Goal: Entertainment & Leisure: Consume media (video, audio)

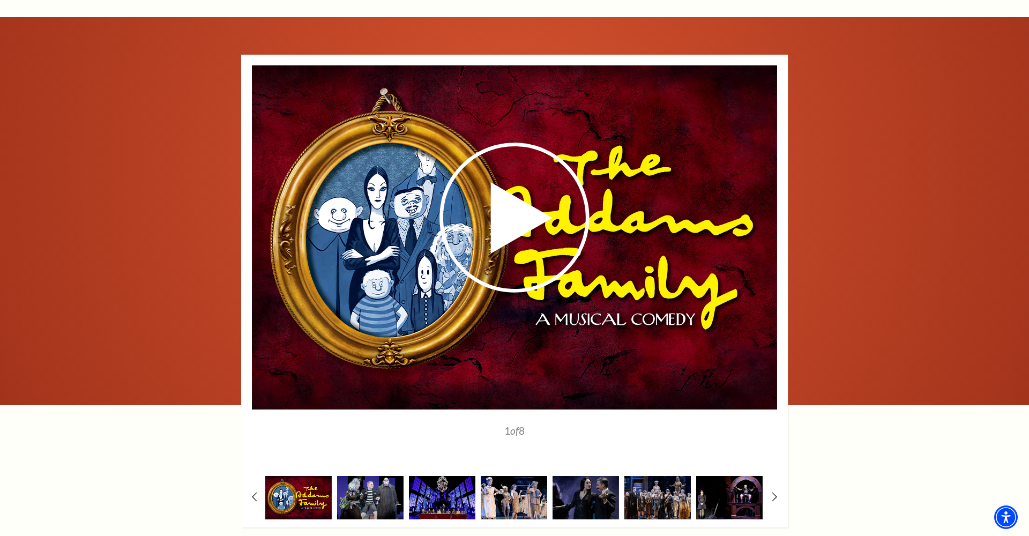
scroll to position [1328, 0]
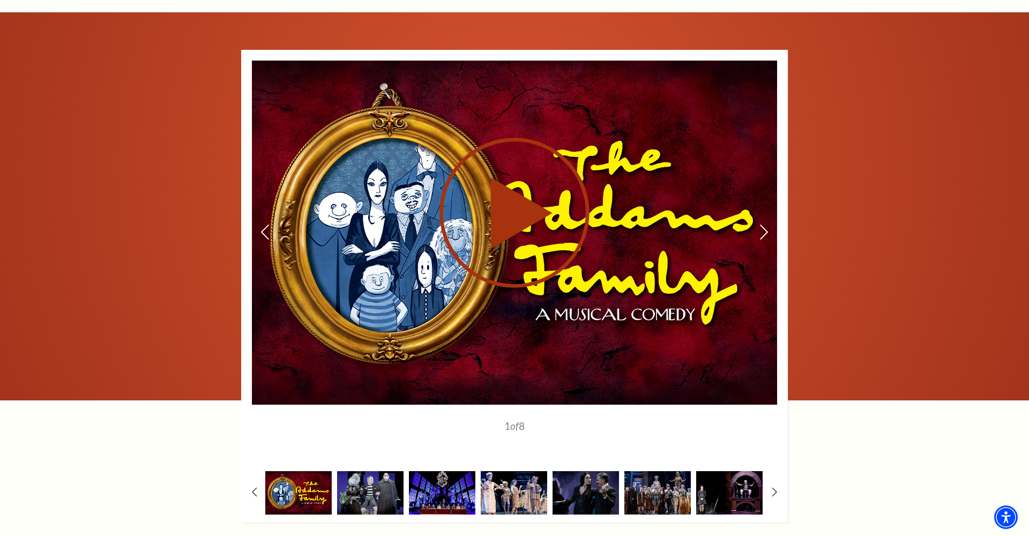
click at [559, 201] on icon at bounding box center [514, 213] width 263 height 152
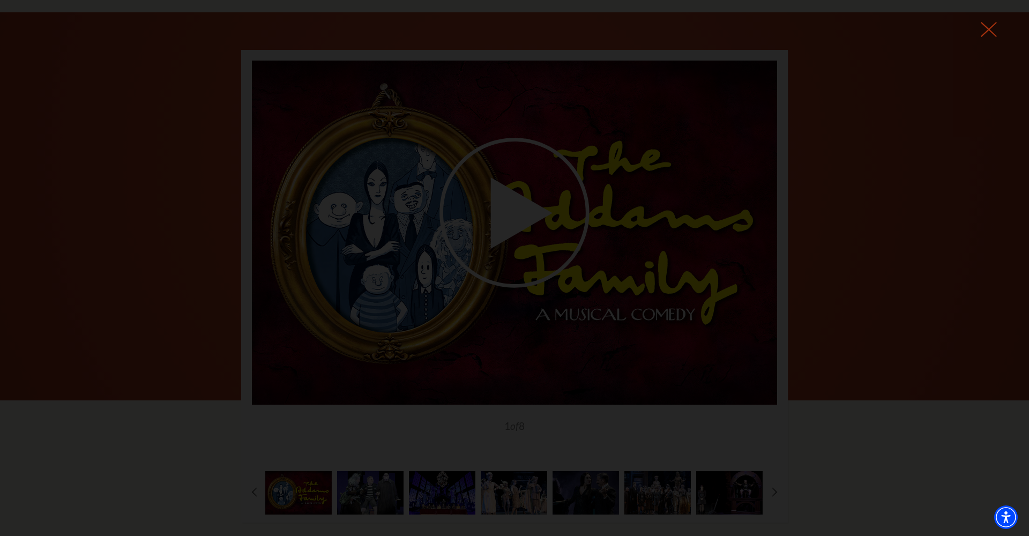
click at [987, 35] on icon at bounding box center [988, 29] width 16 height 16
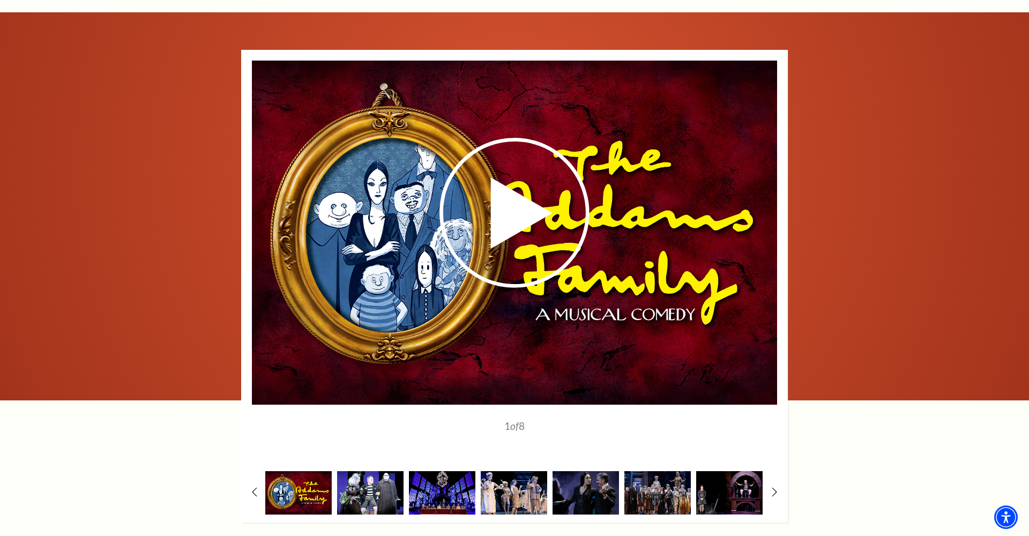
click at [373, 489] on img at bounding box center [370, 492] width 66 height 43
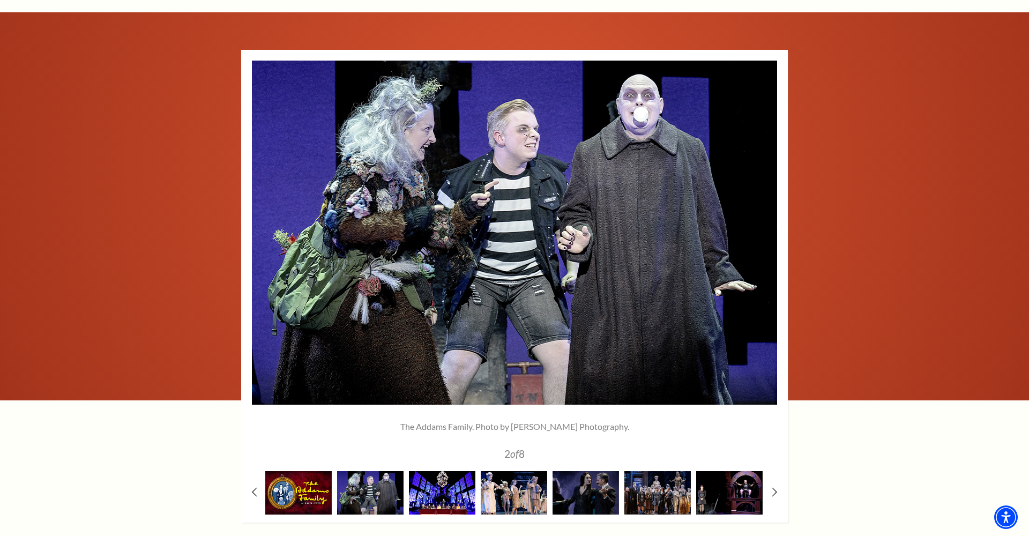
click at [423, 497] on img at bounding box center [442, 492] width 66 height 43
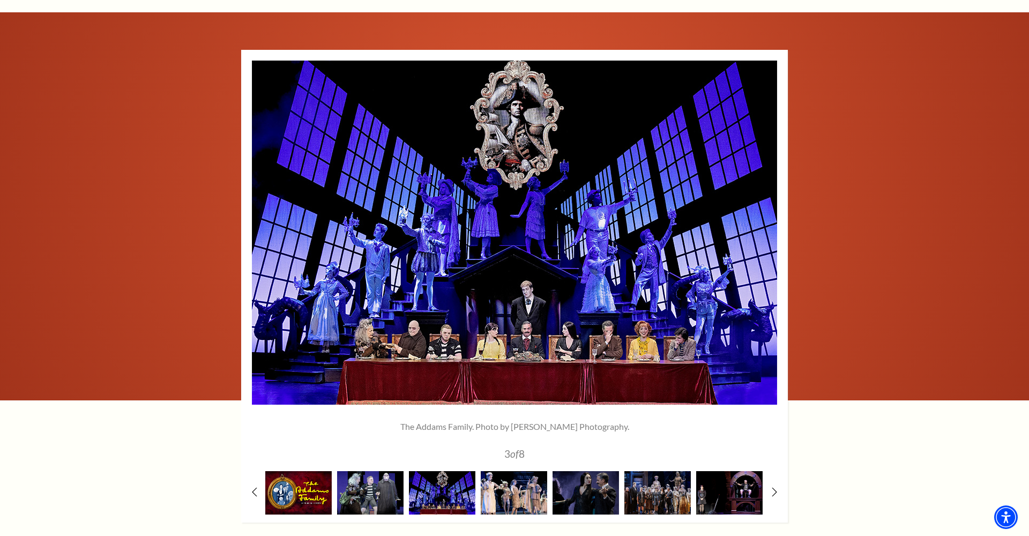
click at [403, 490] on div at bounding box center [370, 492] width 72 height 43
click at [392, 490] on img at bounding box center [370, 492] width 66 height 43
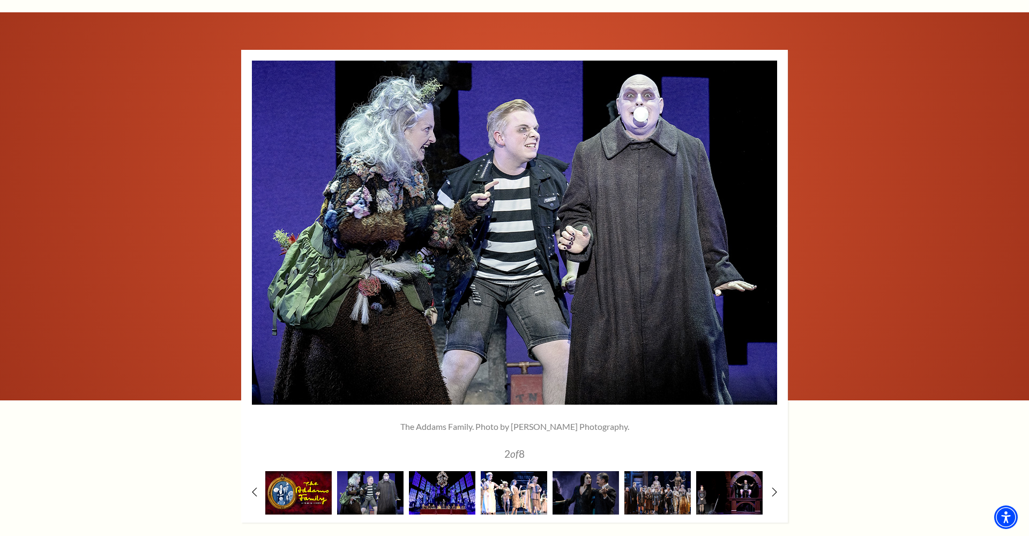
click at [515, 490] on img at bounding box center [514, 492] width 66 height 43
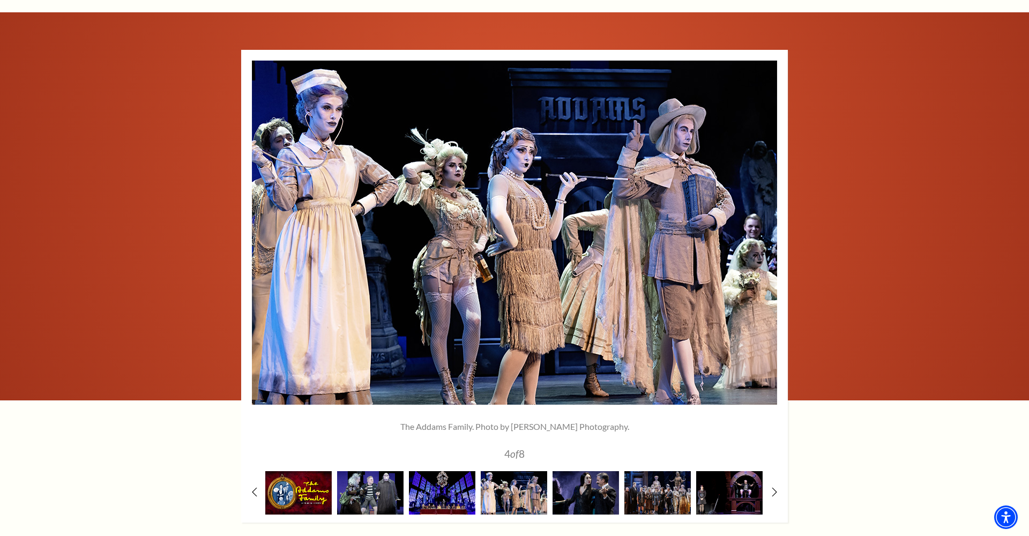
click at [576, 492] on img at bounding box center [585, 492] width 66 height 43
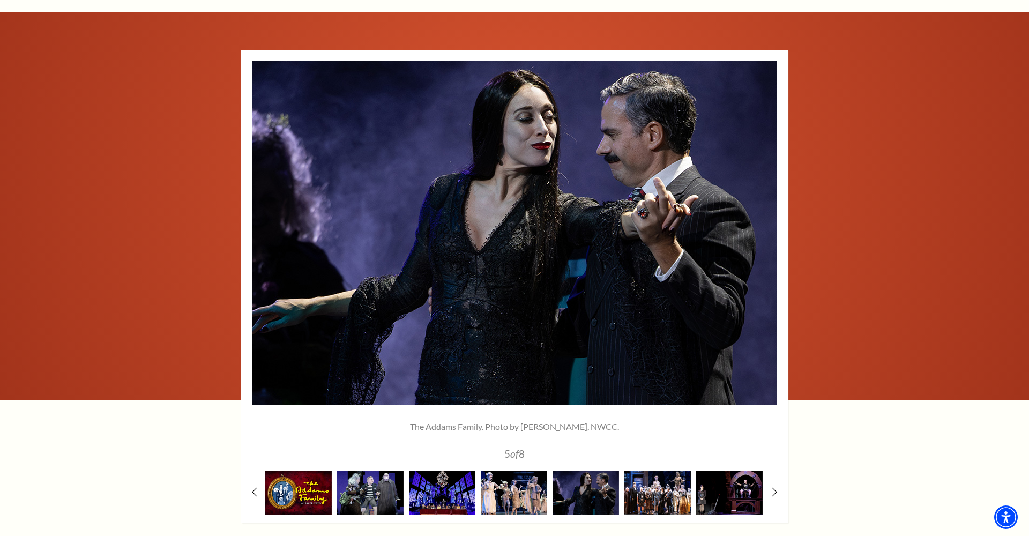
click at [640, 485] on img at bounding box center [657, 492] width 66 height 43
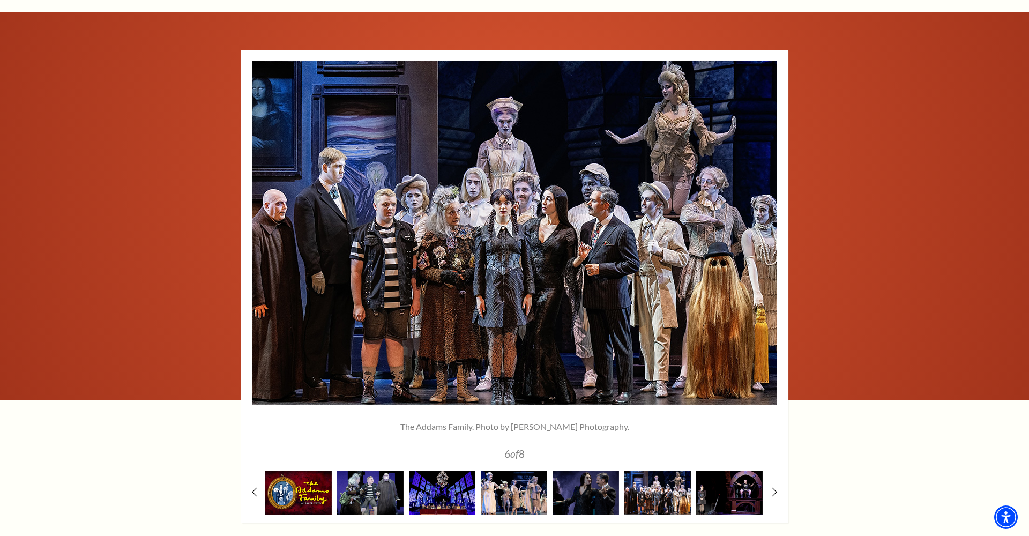
scroll to position [0, 0]
click at [678, 489] on img at bounding box center [657, 492] width 66 height 43
click at [703, 488] on img at bounding box center [729, 492] width 66 height 43
